Goal: Task Accomplishment & Management: Manage account settings

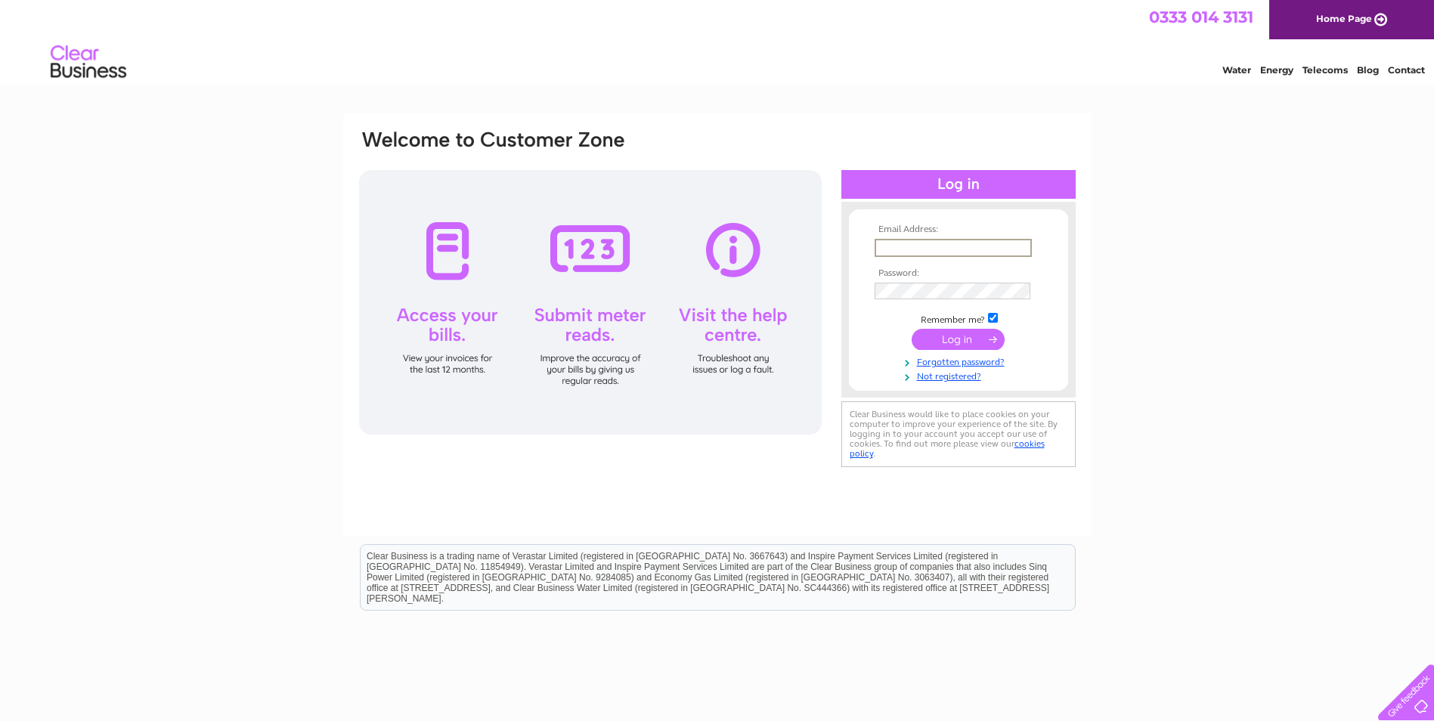
click at [882, 248] on input "text" at bounding box center [952, 248] width 157 height 18
type input "abccontractors@talktalk.net"
click at [961, 336] on input "submit" at bounding box center [957, 337] width 93 height 21
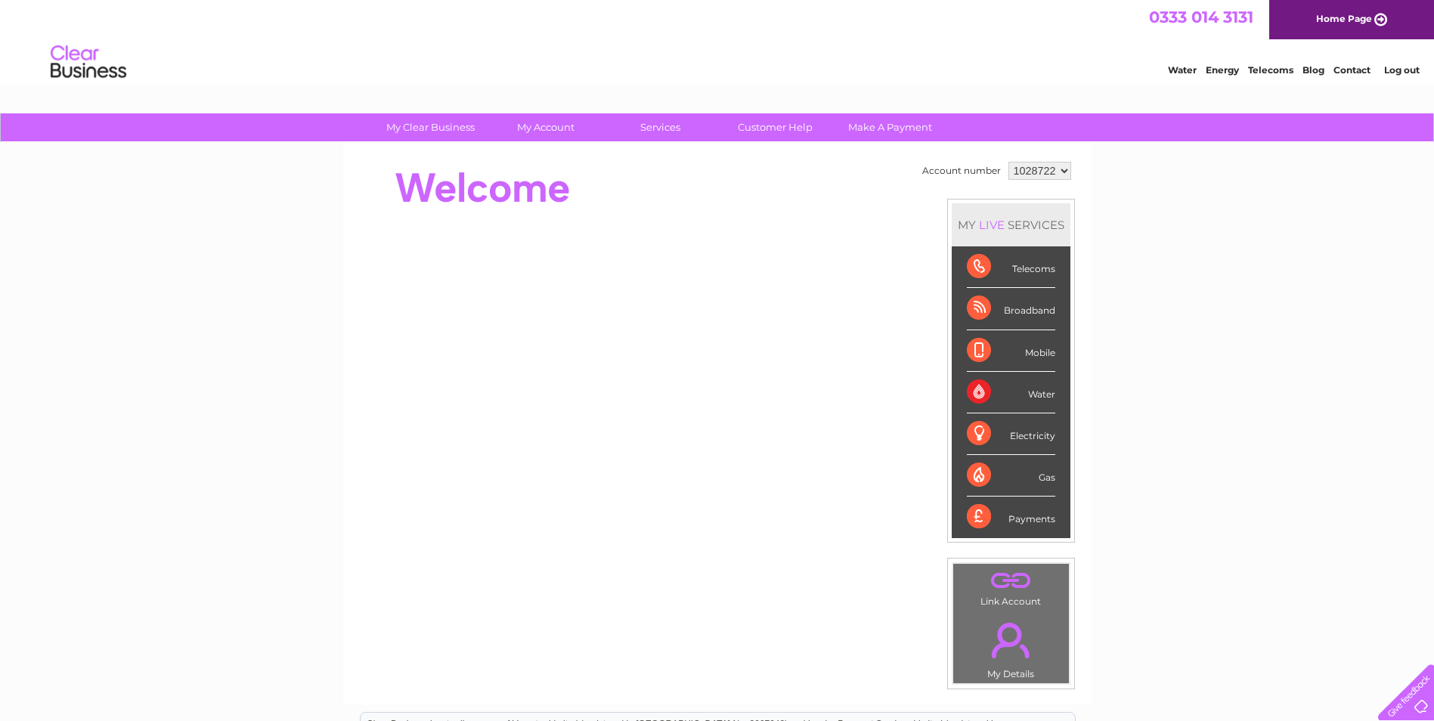
click at [1050, 172] on select "1028722 1093820" at bounding box center [1039, 171] width 63 height 18
select select "1093820"
click at [1008, 162] on select "1028722 1093820" at bounding box center [1039, 171] width 63 height 18
click at [1035, 171] on select "1028722 1093820" at bounding box center [1039, 171] width 63 height 18
click at [1008, 162] on select "1028722 1093820" at bounding box center [1039, 171] width 63 height 18
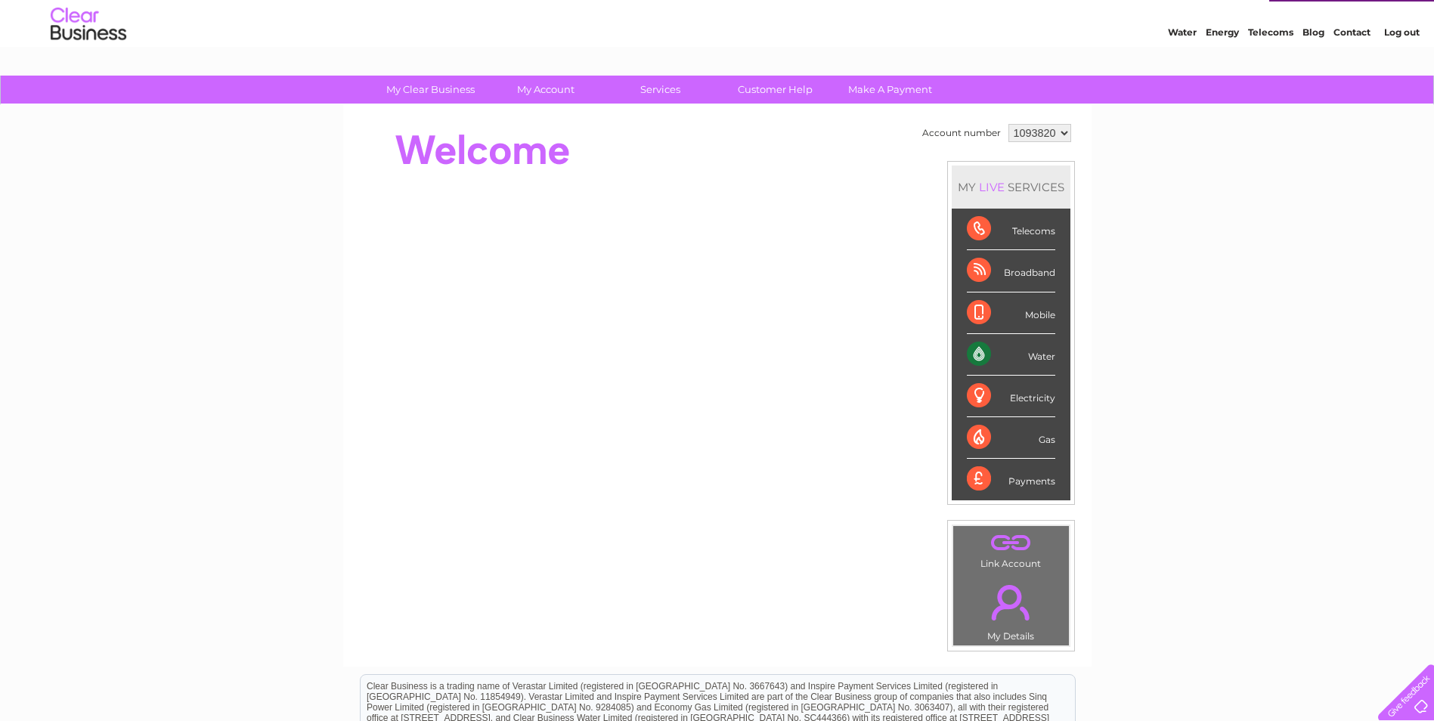
scroll to position [34, 0]
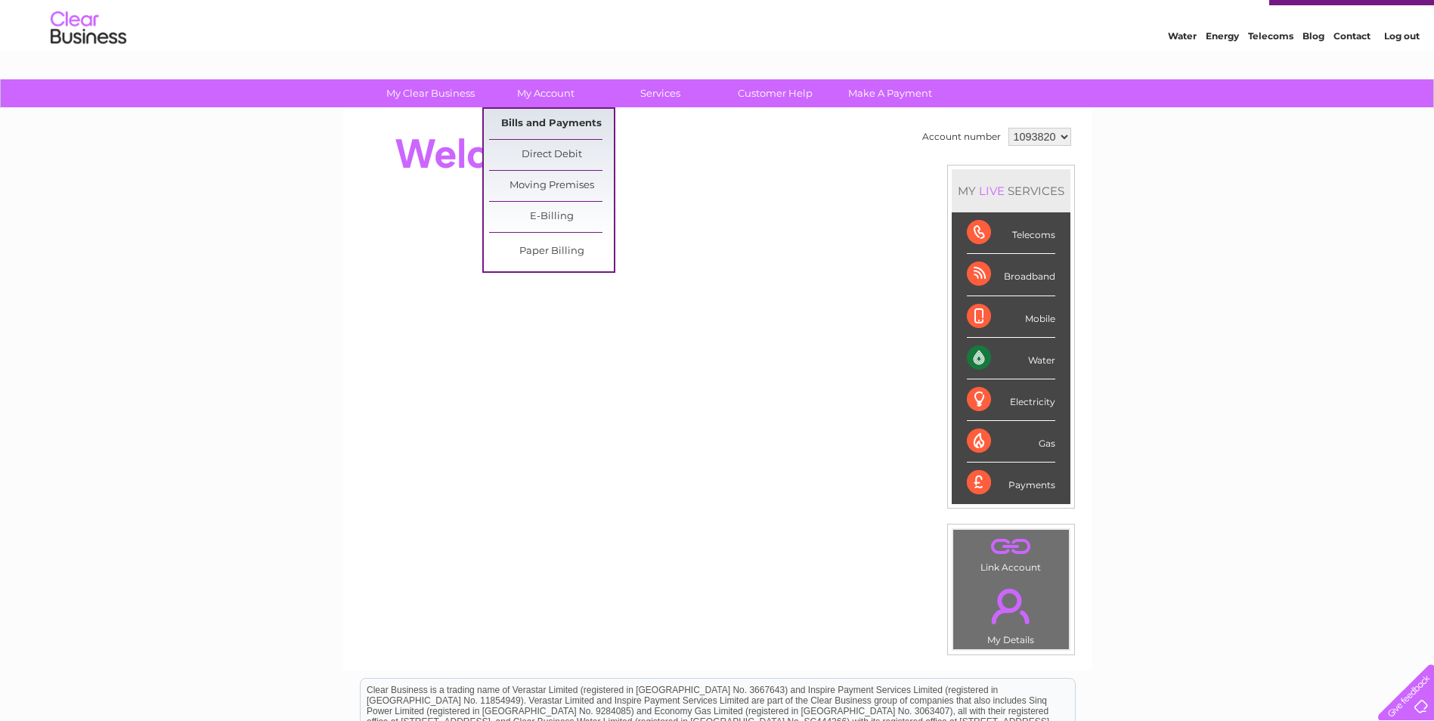
click at [546, 120] on link "Bills and Payments" at bounding box center [551, 124] width 125 height 30
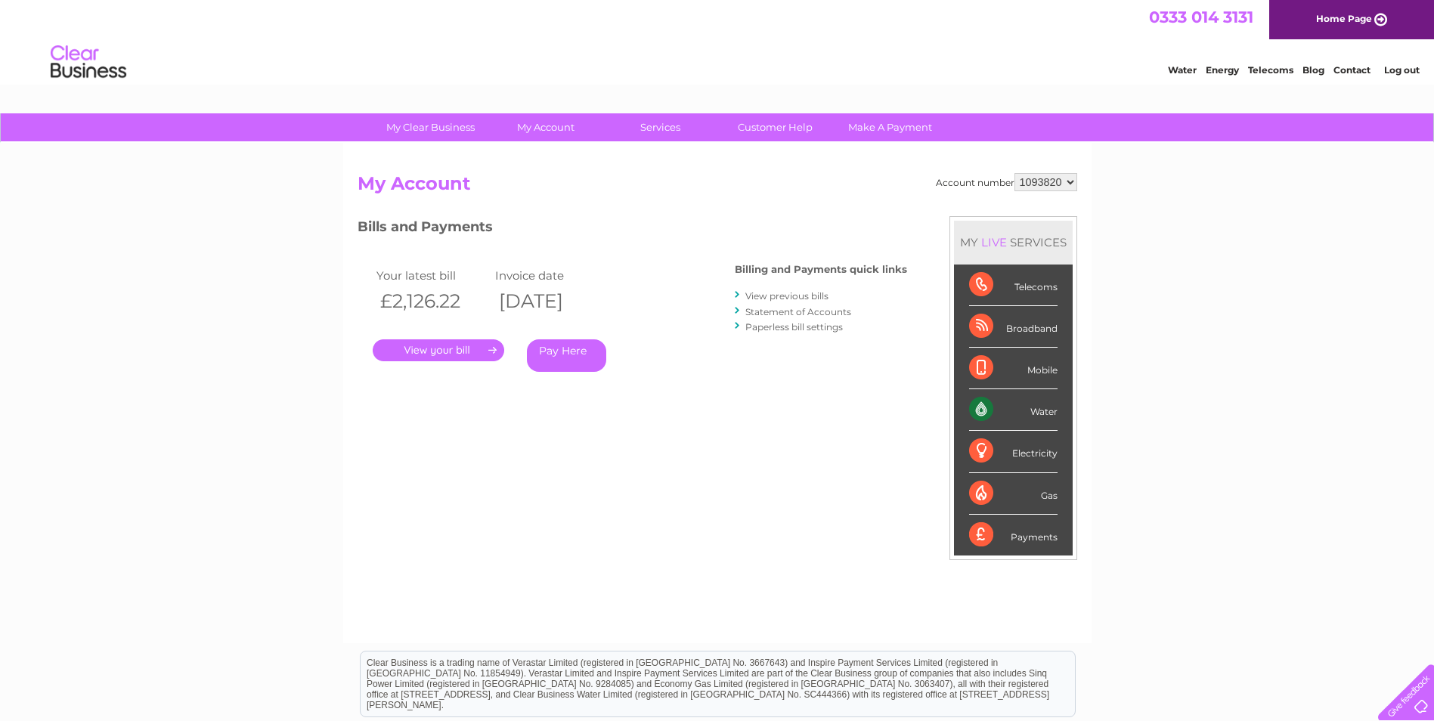
click at [427, 350] on link "." at bounding box center [438, 350] width 131 height 22
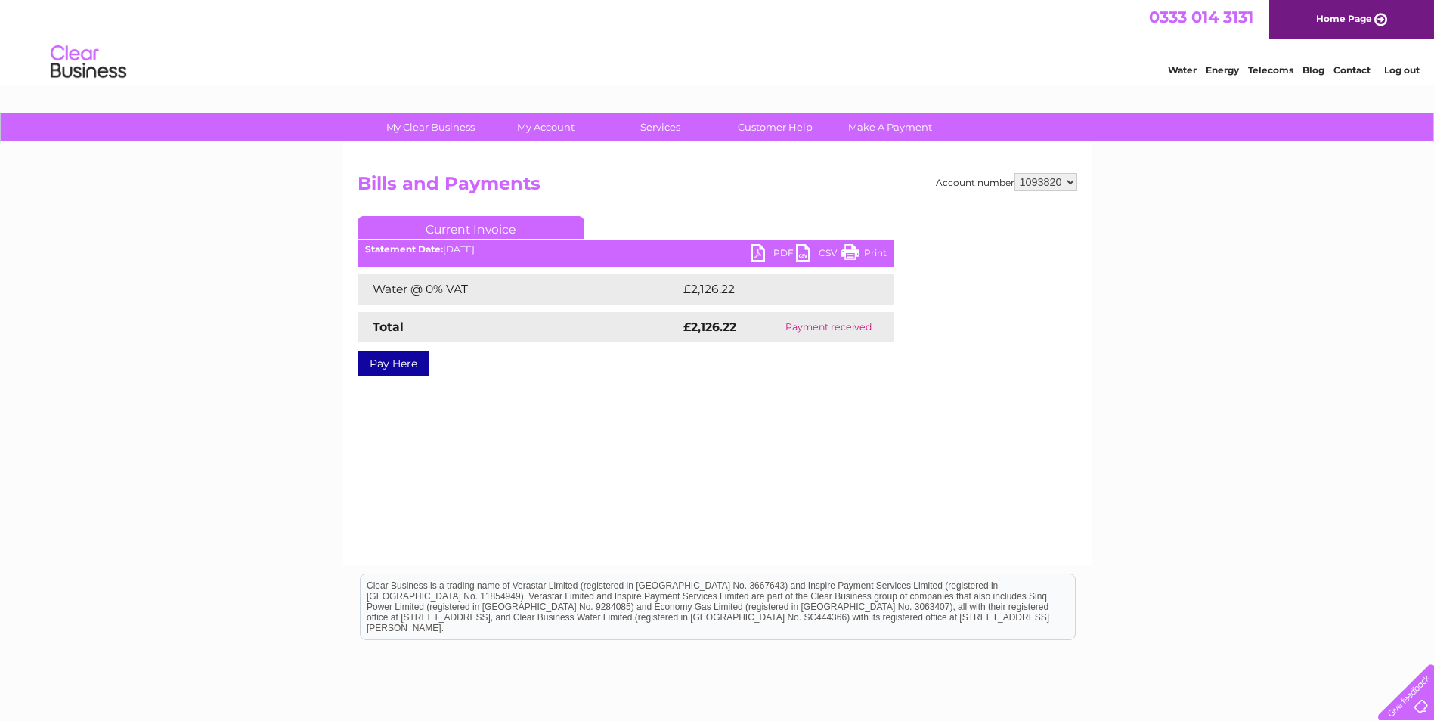
click at [772, 249] on link "PDF" at bounding box center [772, 255] width 45 height 22
click at [772, 254] on link "PDF" at bounding box center [772, 255] width 45 height 22
